Goal: Find contact information: Find contact information

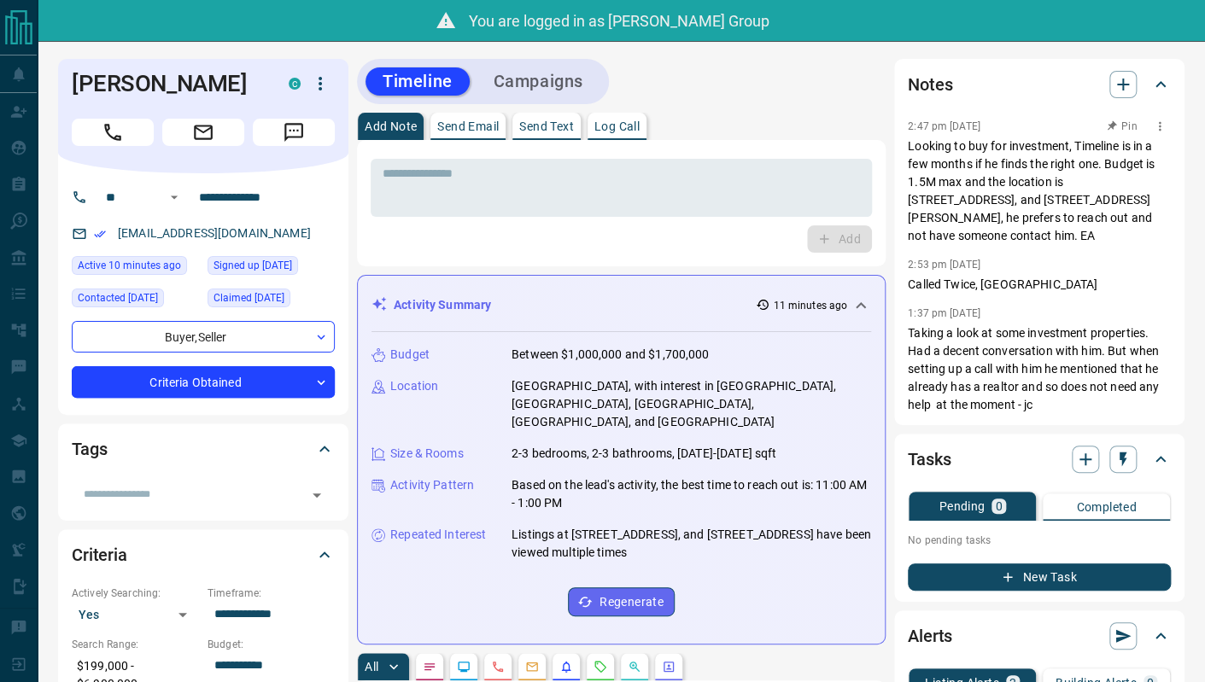
click at [921, 167] on p "Looking to buy for investment, Timeline is in a few months if he finds the righ…" at bounding box center [1039, 191] width 263 height 108
drag, startPoint x: 63, startPoint y: 40, endPoint x: 81, endPoint y: 42, distance: 18.0
click at [63, 40] on div "You are logged in as [PERSON_NAME] Group" at bounding box center [602, 21] width 1205 height 42
click at [211, 88] on h1 "[PERSON_NAME]" at bounding box center [167, 83] width 191 height 27
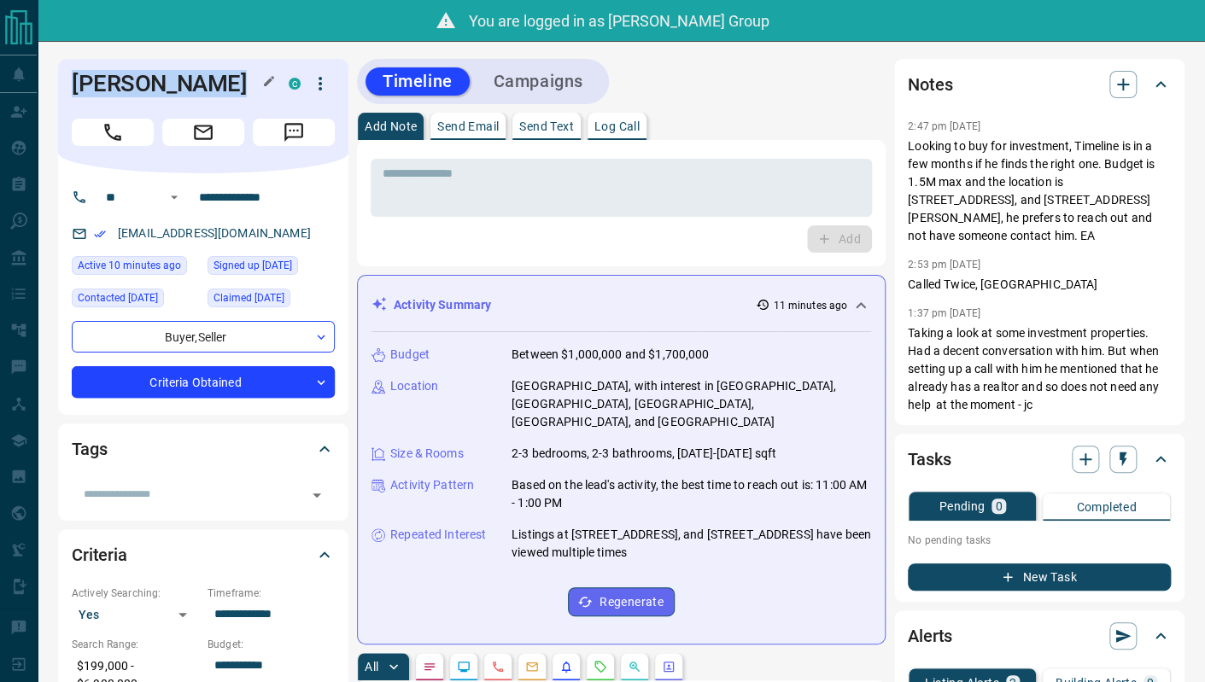
click at [211, 88] on h1 "[PERSON_NAME]" at bounding box center [167, 83] width 191 height 27
copy div "[PERSON_NAME] C"
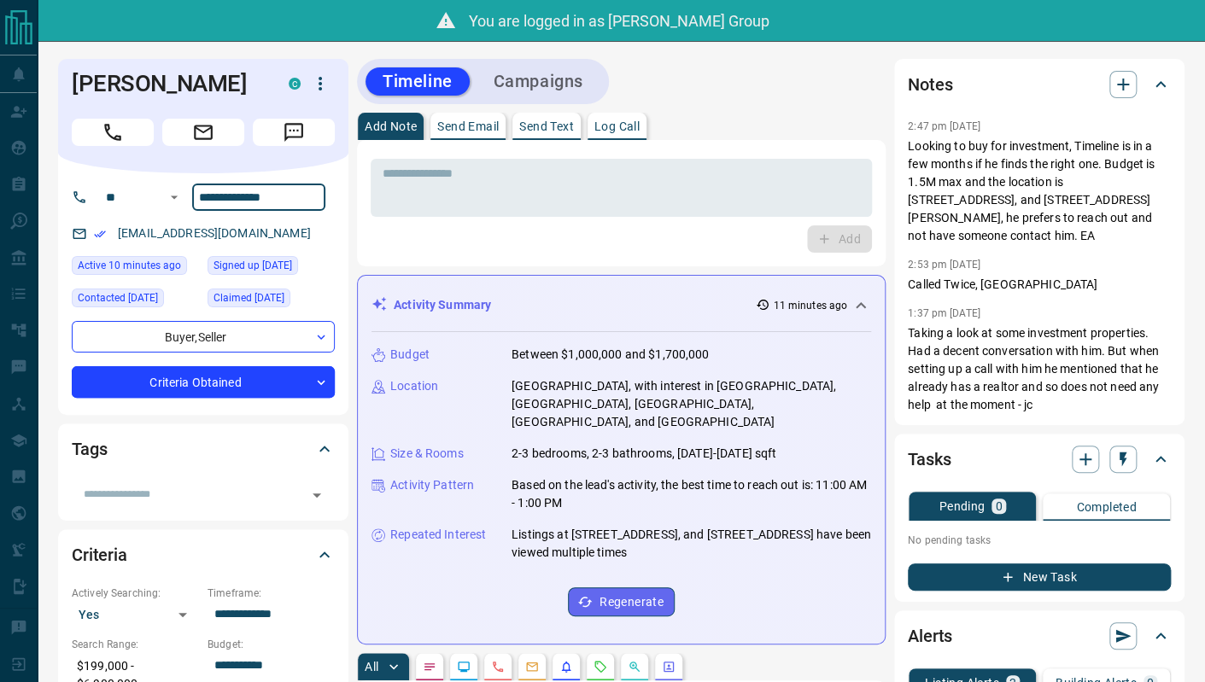
click at [231, 193] on input "**********" at bounding box center [258, 197] width 133 height 27
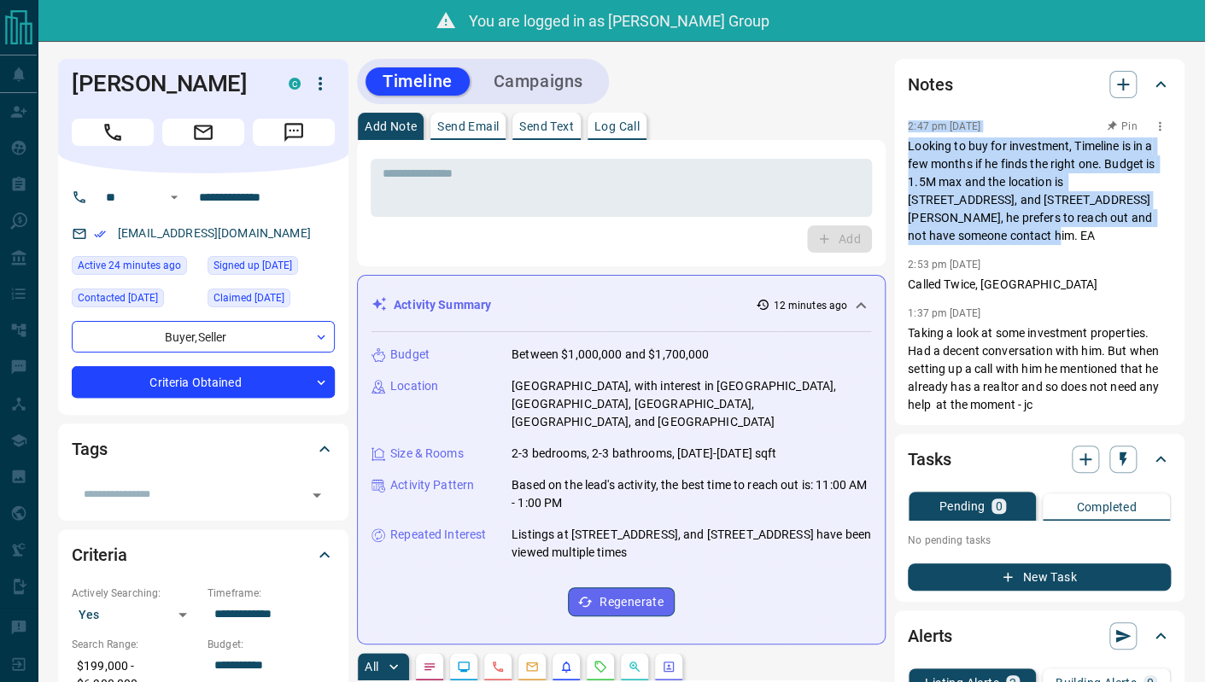
drag, startPoint x: 899, startPoint y: 132, endPoint x: 965, endPoint y: 228, distance: 116.1
click at [965, 228] on div "Notes 2:47 pm [DATE] Pin Looking to buy for investment, Timeline is in a few mo…" at bounding box center [1039, 242] width 290 height 366
copy div "2:47 pm [DATE] Pin Looking to buy for investment, Timeline is in a few months i…"
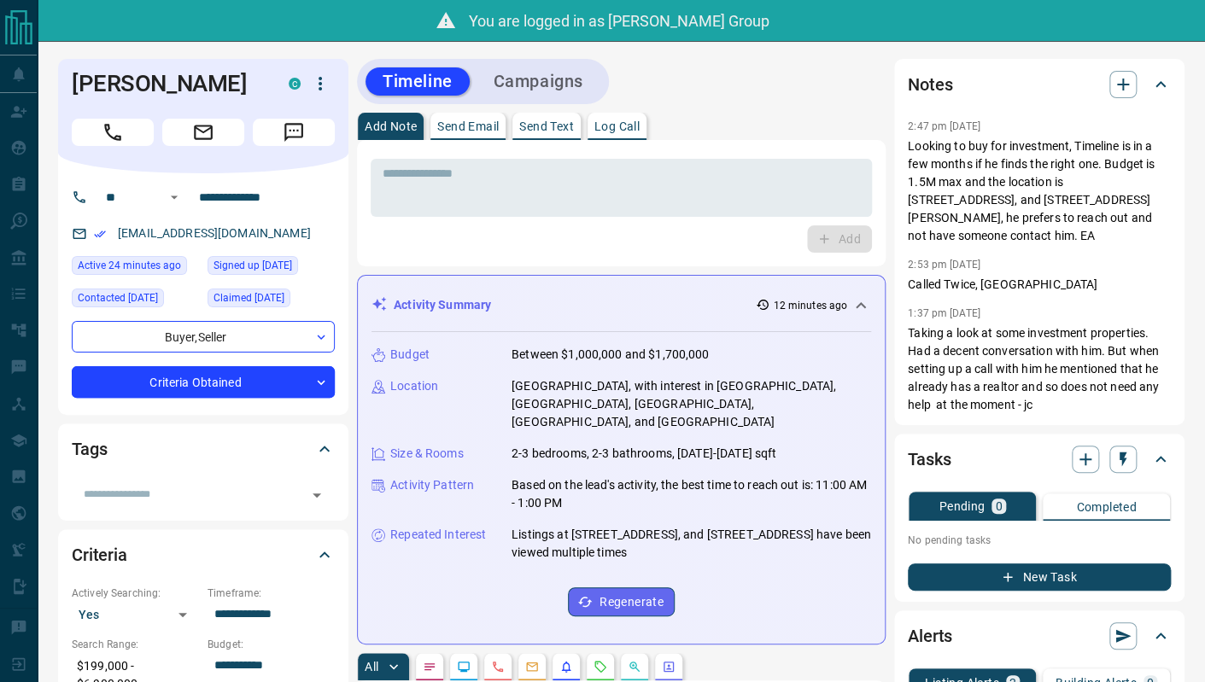
click at [105, 34] on div "You are logged in as [PERSON_NAME] Group" at bounding box center [602, 21] width 1205 height 42
